Goal: Task Accomplishment & Management: Manage account settings

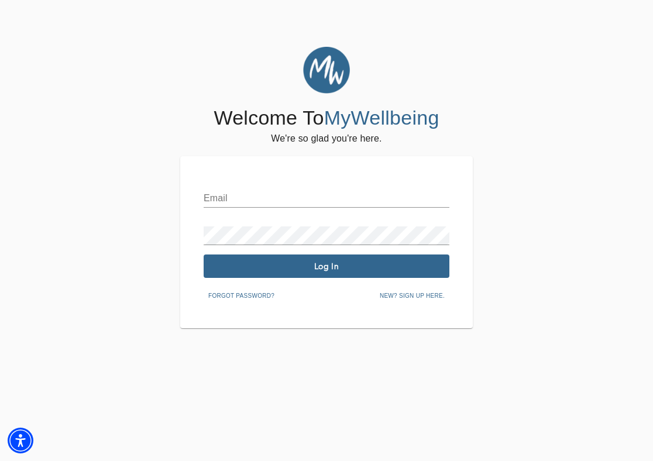
click at [259, 194] on input "text" at bounding box center [327, 198] width 246 height 19
type input "[PERSON_NAME][EMAIL_ADDRESS][DOMAIN_NAME]"
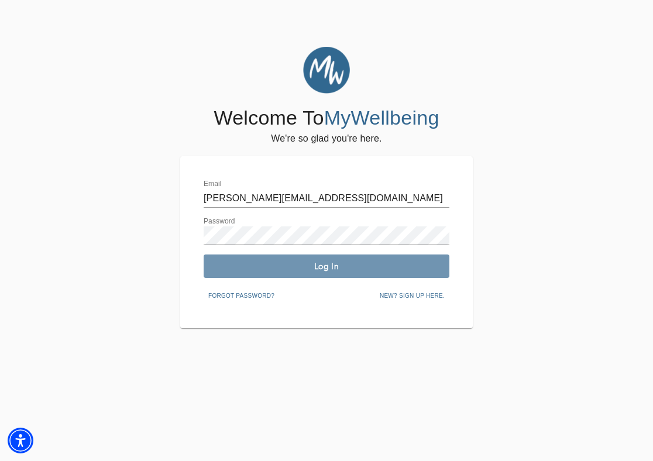
click at [265, 269] on span "Log In" at bounding box center [326, 266] width 237 height 11
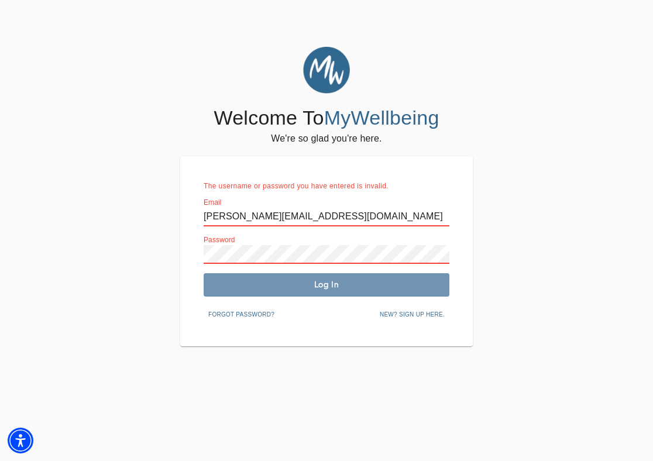
click at [278, 287] on span "Log In" at bounding box center [326, 284] width 237 height 11
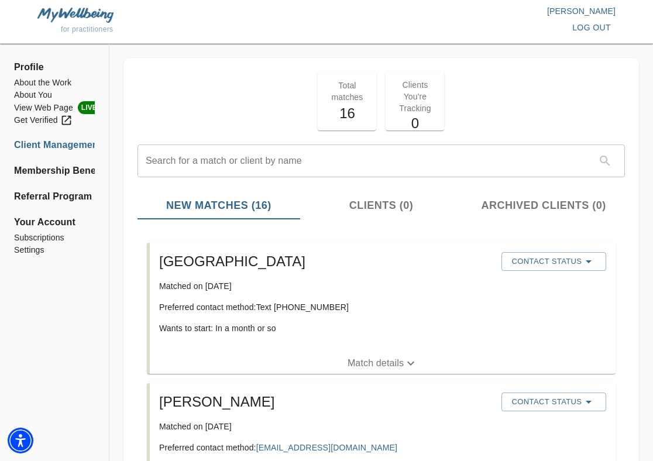
scroll to position [9, 0]
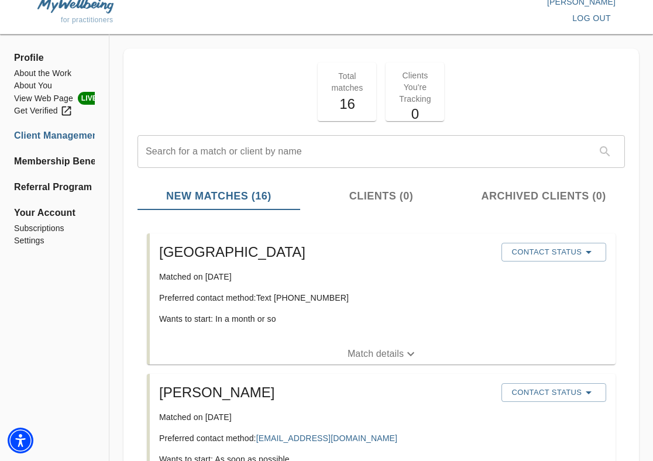
click at [412, 352] on icon "button" at bounding box center [411, 354] width 14 height 14
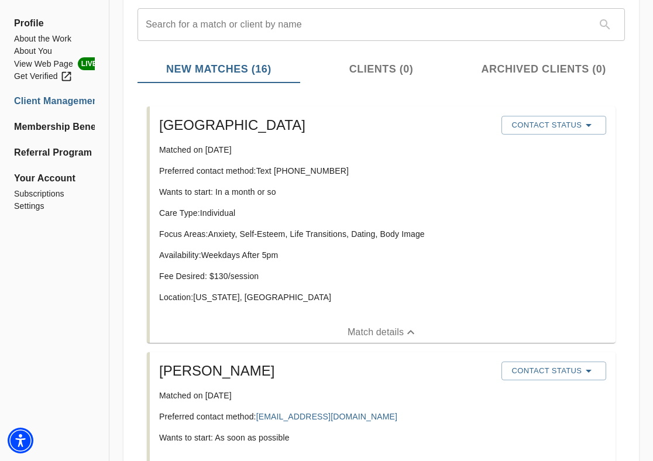
scroll to position [144, 0]
